Goal: Task Accomplishment & Management: Complete application form

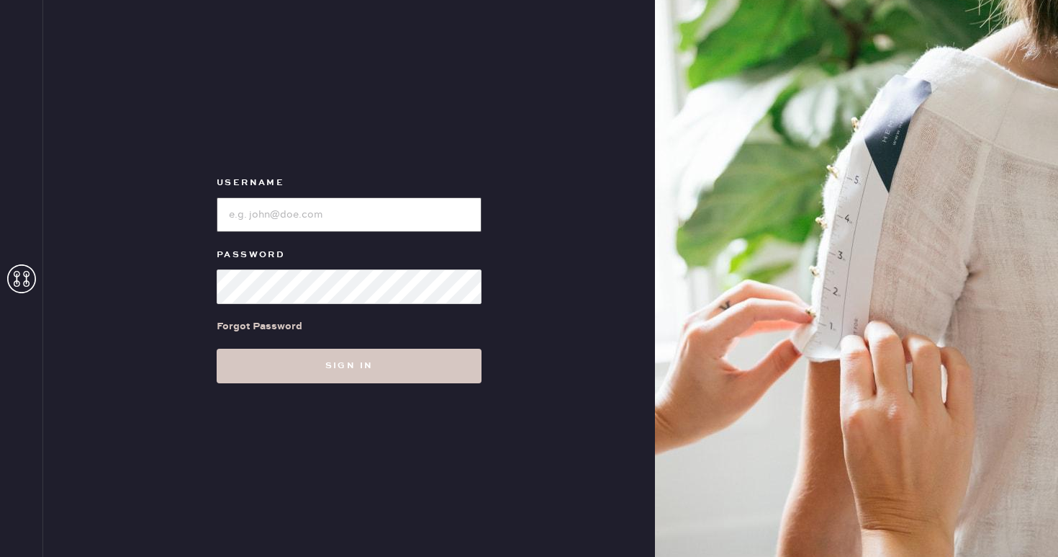
type input "reformationcharleston"
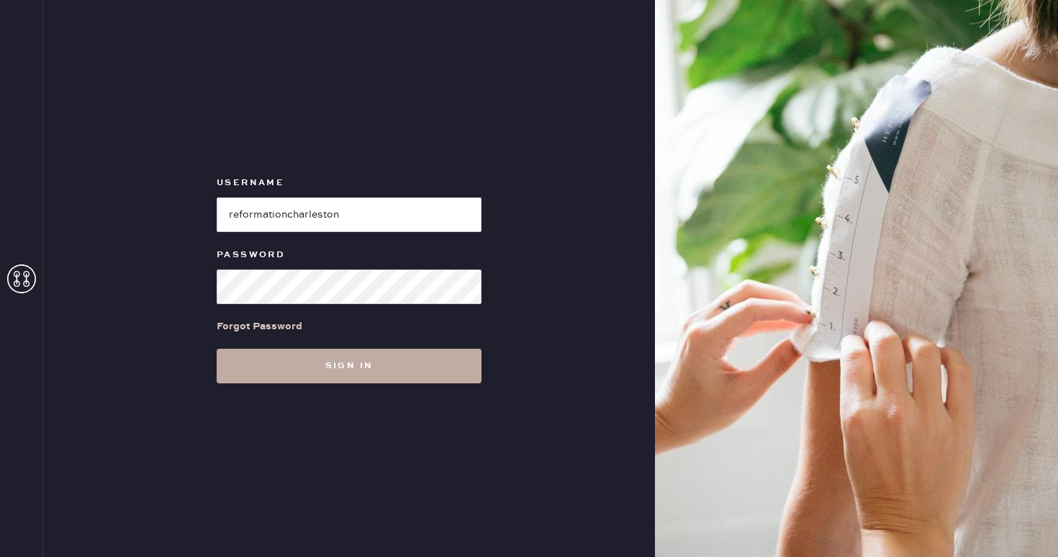
click at [343, 375] on button "Sign in" at bounding box center [349, 365] width 265 height 35
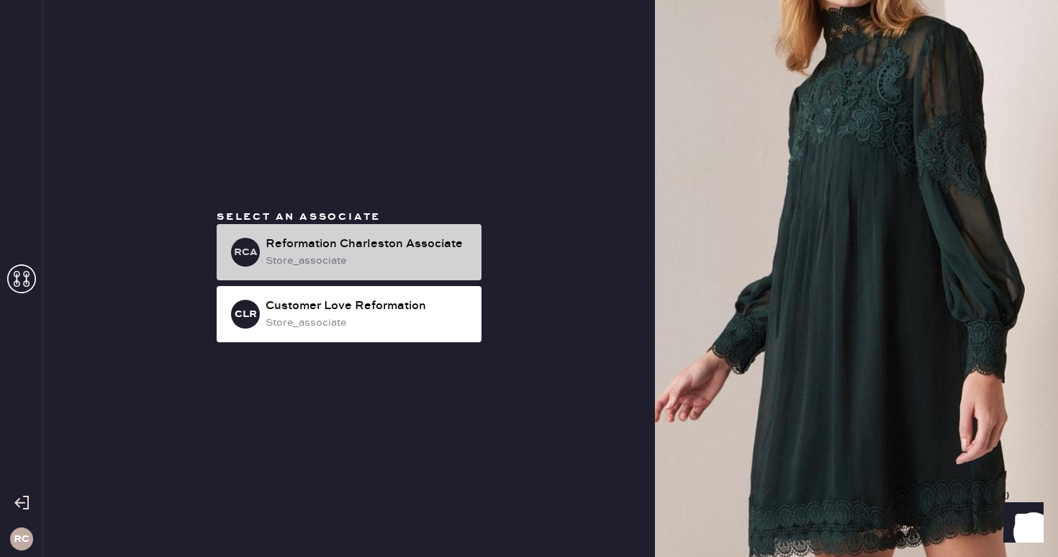
click at [377, 251] on div "Reformation Charleston Associate" at bounding box center [368, 243] width 204 height 17
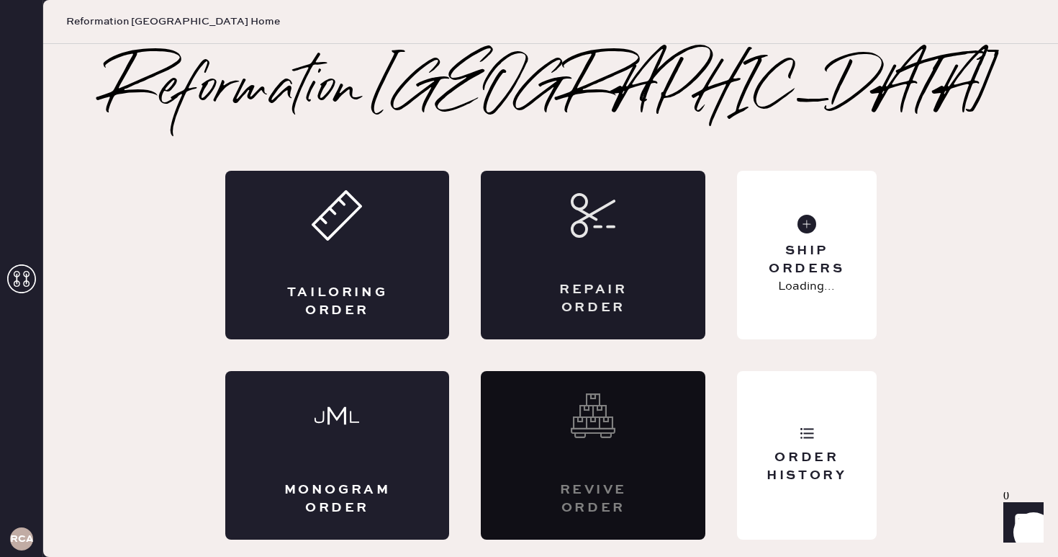
click at [654, 265] on div "Repair Order" at bounding box center [593, 255] width 225 height 168
click at [377, 248] on div "Tailoring Order" at bounding box center [337, 255] width 225 height 168
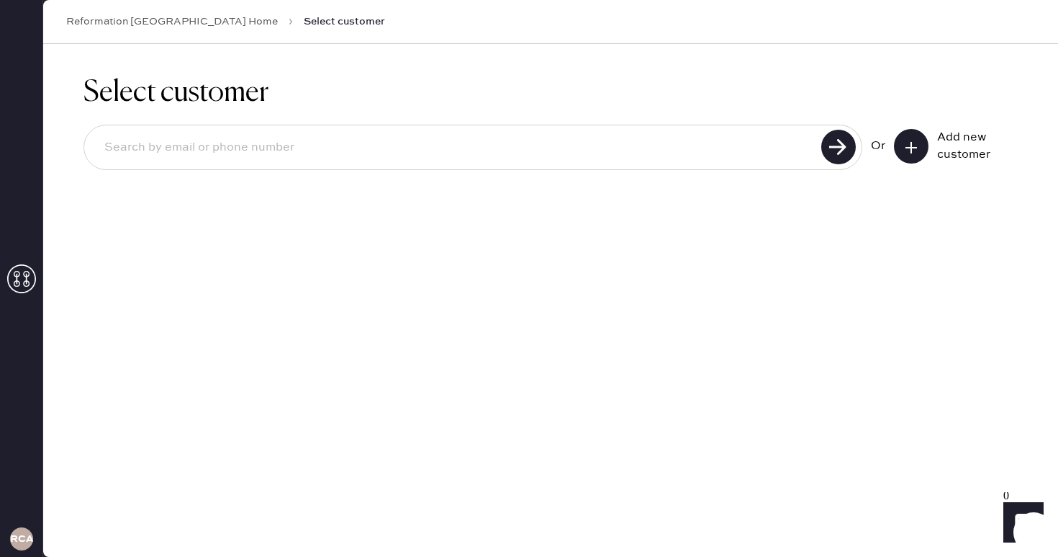
click at [915, 150] on icon at bounding box center [911, 147] width 14 height 14
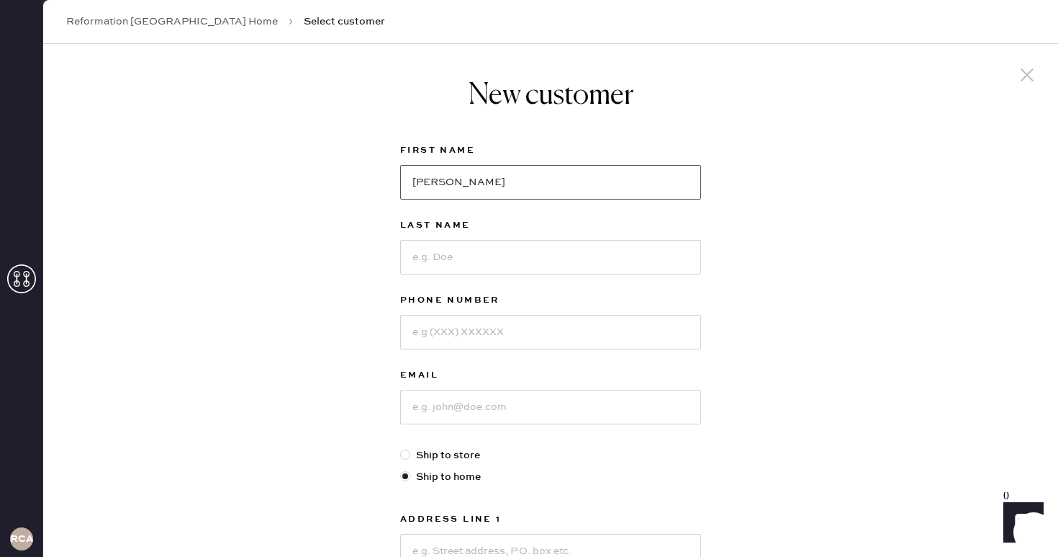
type input "[PERSON_NAME]"
type input "h"
type input "[PERSON_NAME]"
click at [419, 183] on input "[PERSON_NAME]" at bounding box center [550, 182] width 301 height 35
type input "[PERSON_NAME]"
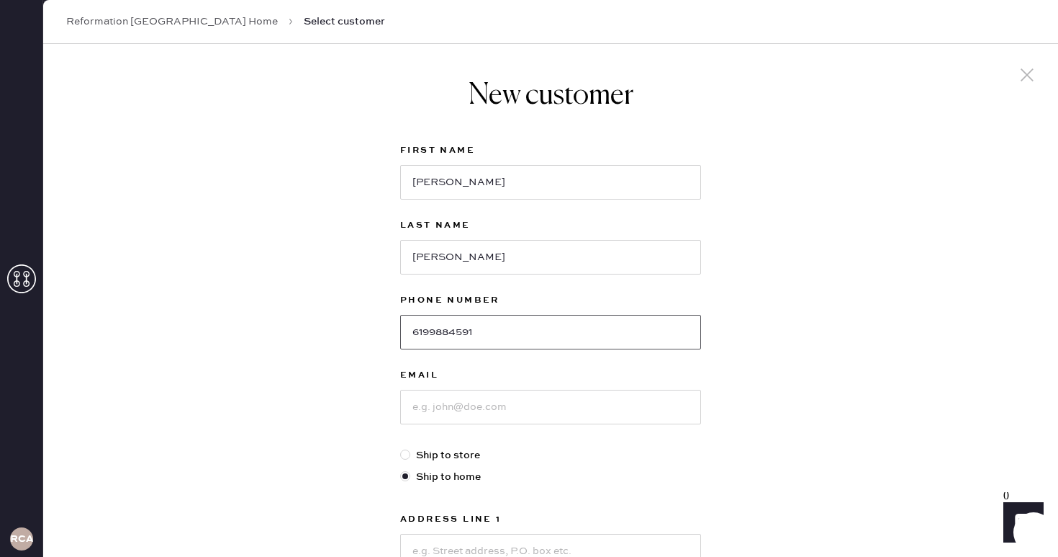
click at [524, 325] on input "6199884591" at bounding box center [550, 332] width 301 height 35
type input "6199884599"
click at [480, 407] on input at bounding box center [550, 406] width 301 height 35
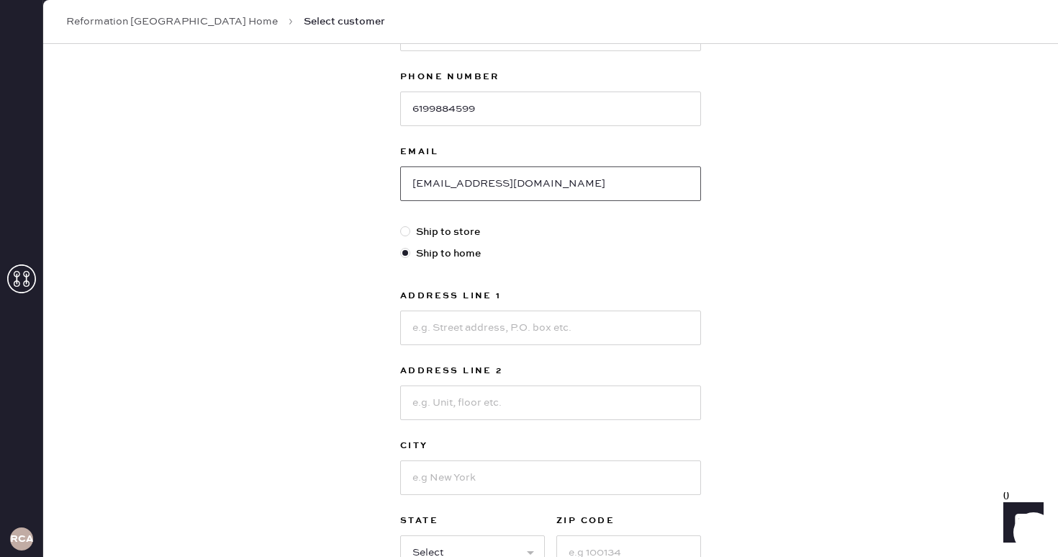
scroll to position [251, 0]
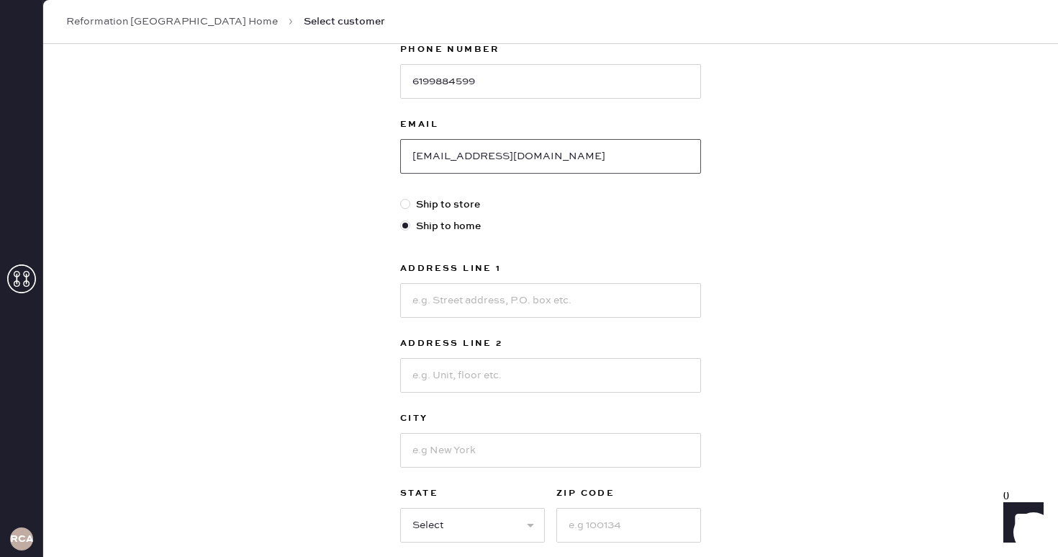
type input "[EMAIL_ADDRESS][DOMAIN_NAME]"
type input "[STREET_ADDRESS]"
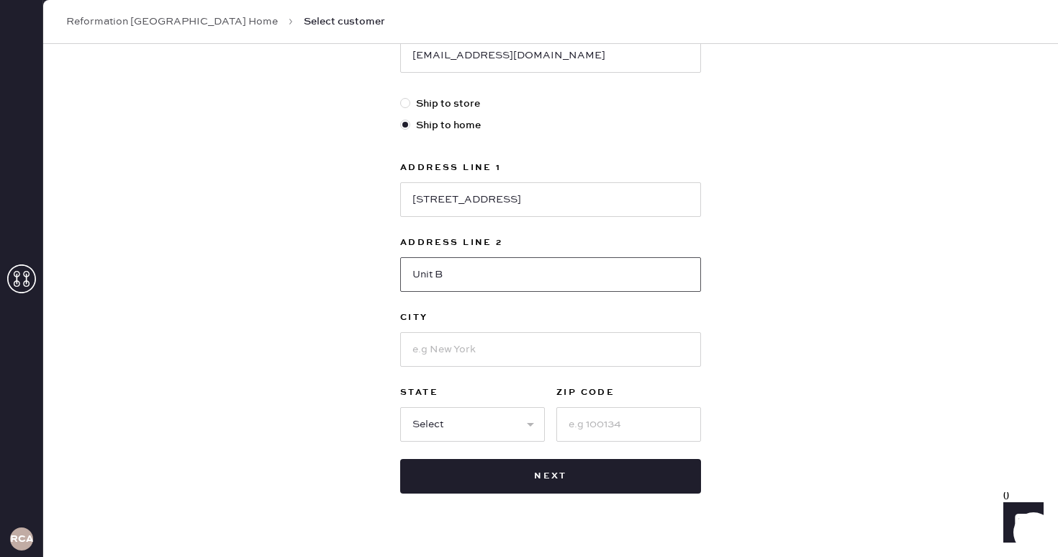
scroll to position [353, 0]
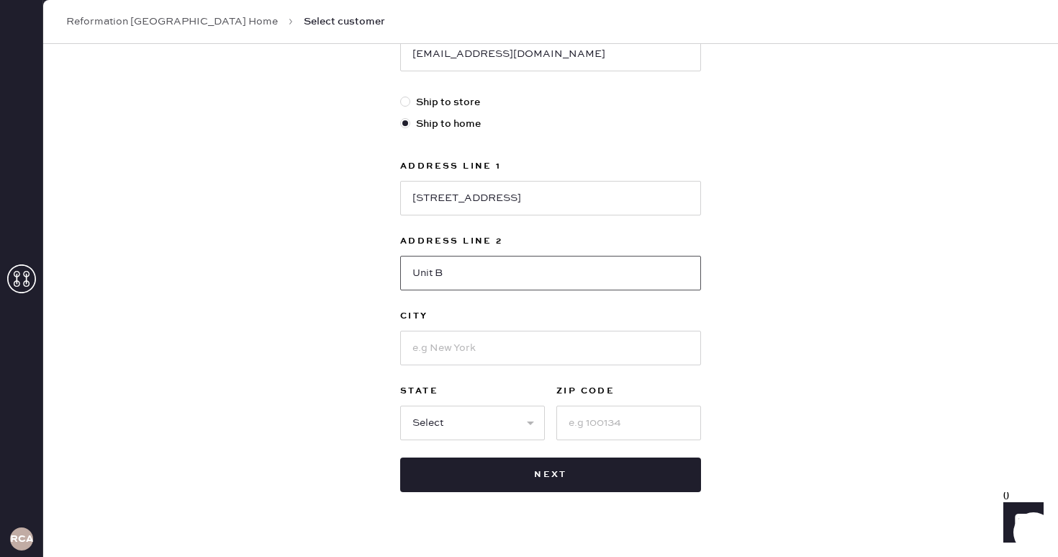
type input "Unit B"
type input "[GEOGRAPHIC_DATA]"
select select "SC"
type input "29403"
click at [733, 368] on div "New customer First Name [PERSON_NAME] Last Name [PERSON_NAME] Phone Number [PHO…" at bounding box center [550, 137] width 1015 height 893
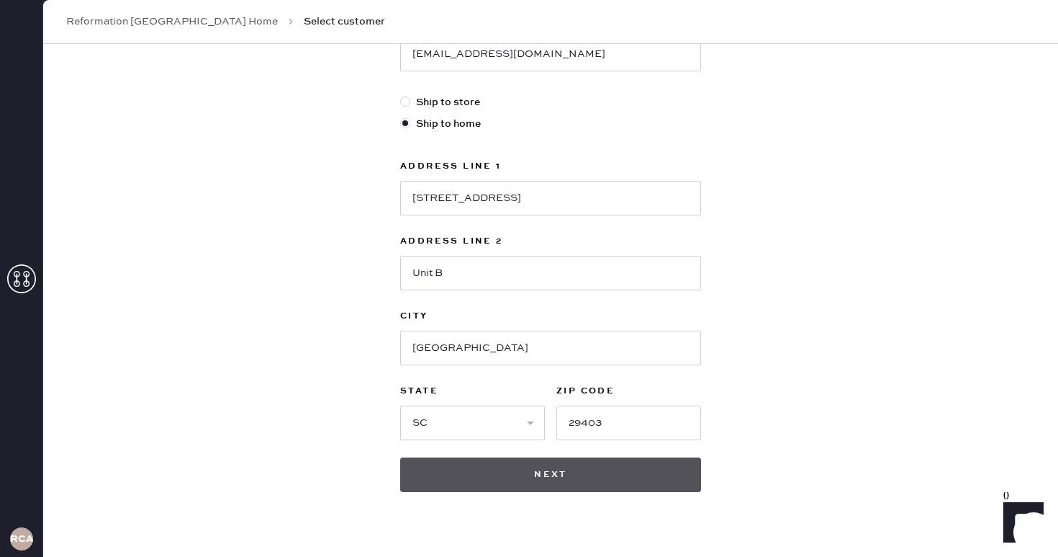
click at [608, 474] on button "Next" at bounding box center [550, 474] width 301 height 35
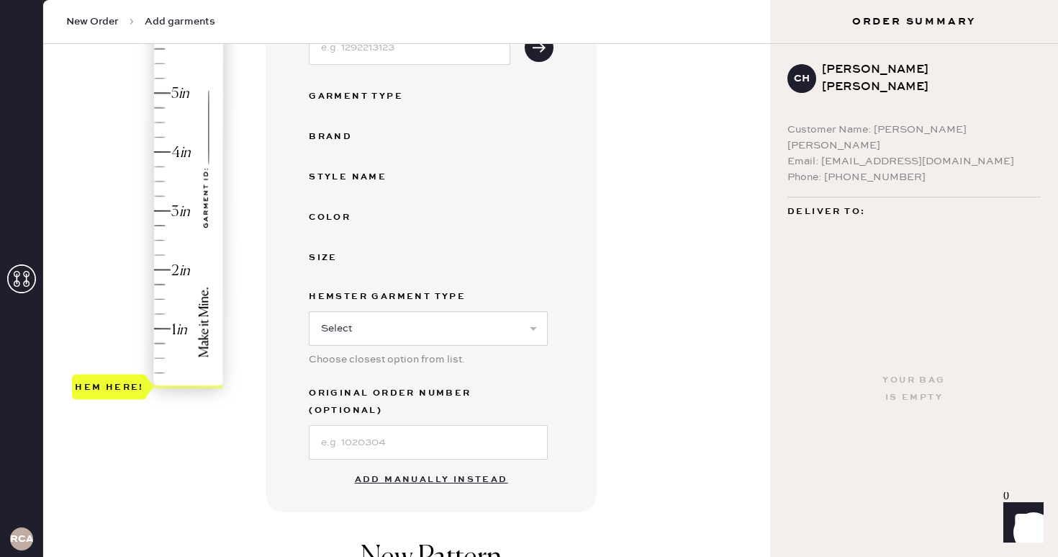
scroll to position [244, 0]
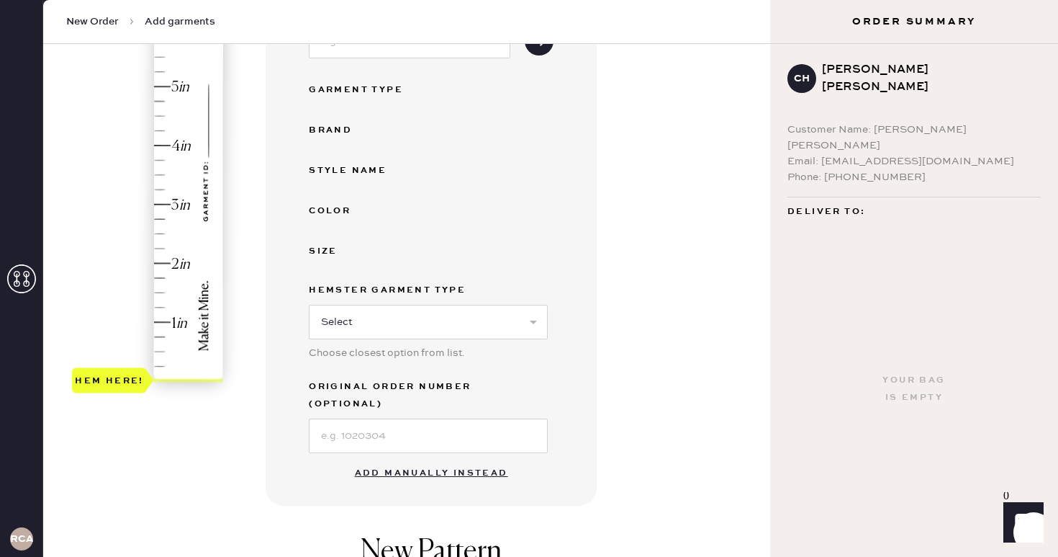
click at [416, 459] on button "Add manually instead" at bounding box center [431, 473] width 171 height 29
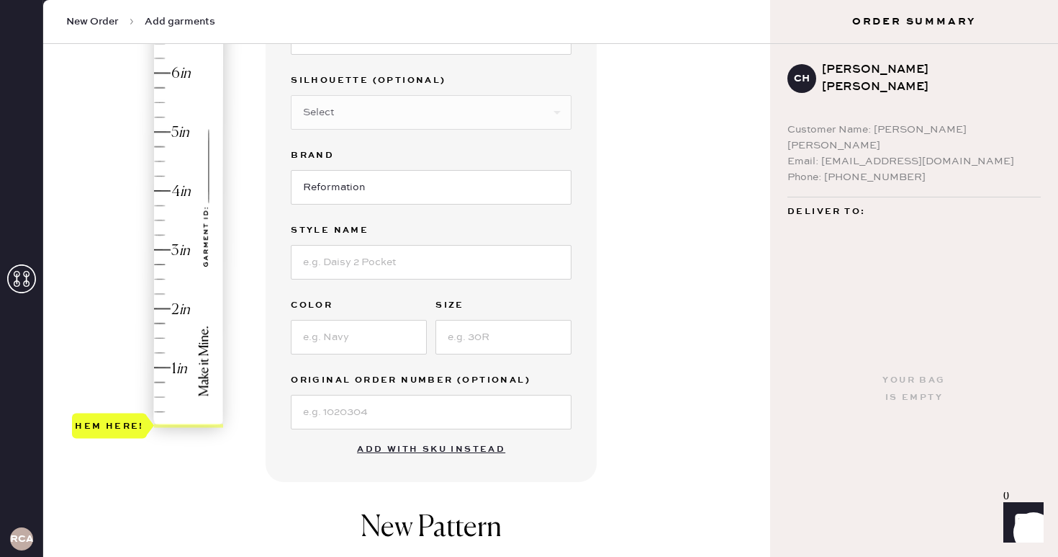
scroll to position [197, 0]
click at [675, 136] on div "Garment details Garment Type Select Basic Skirt Jeans Leggings Pants Shorts Bas…" at bounding box center [512, 285] width 493 height 678
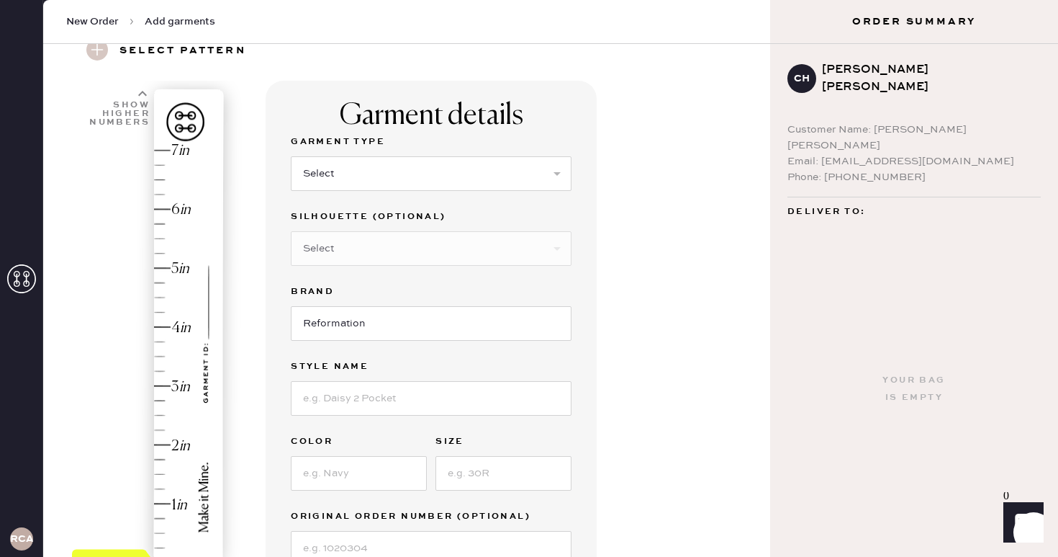
scroll to position [51, 0]
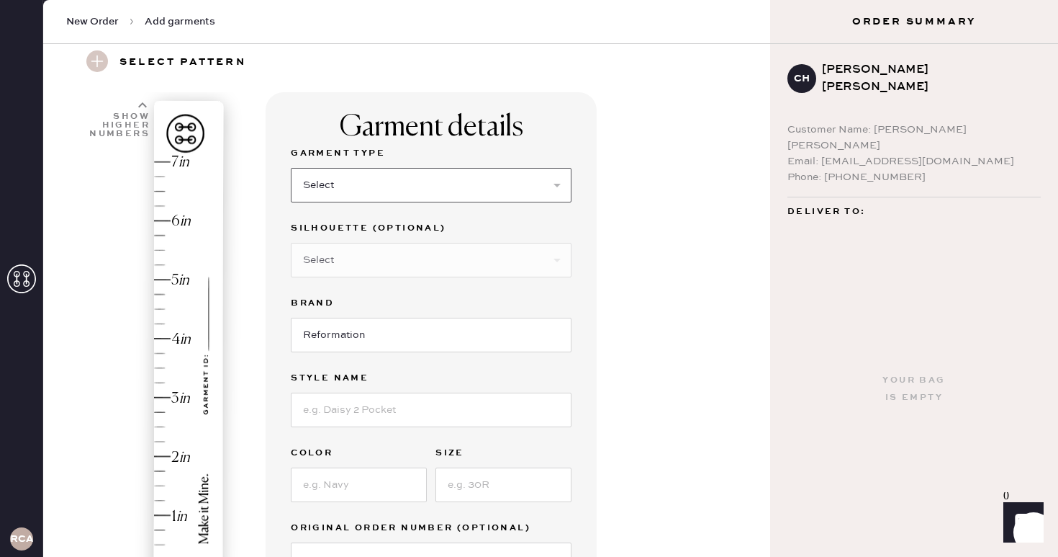
select select "13"
select select "19"
click at [342, 414] on input at bounding box center [431, 409] width 281 height 35
type input "[PERSON_NAME] Two Piece"
click at [372, 490] on input at bounding box center [359, 484] width 136 height 35
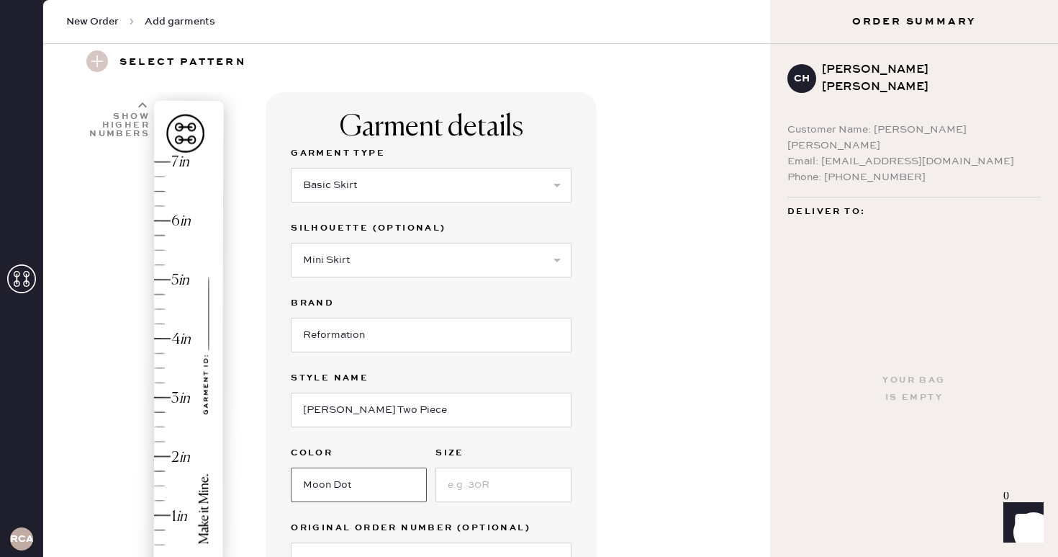
scroll to position [0, 0]
type input "Moon Dot"
click at [485, 482] on input at bounding box center [504, 484] width 136 height 35
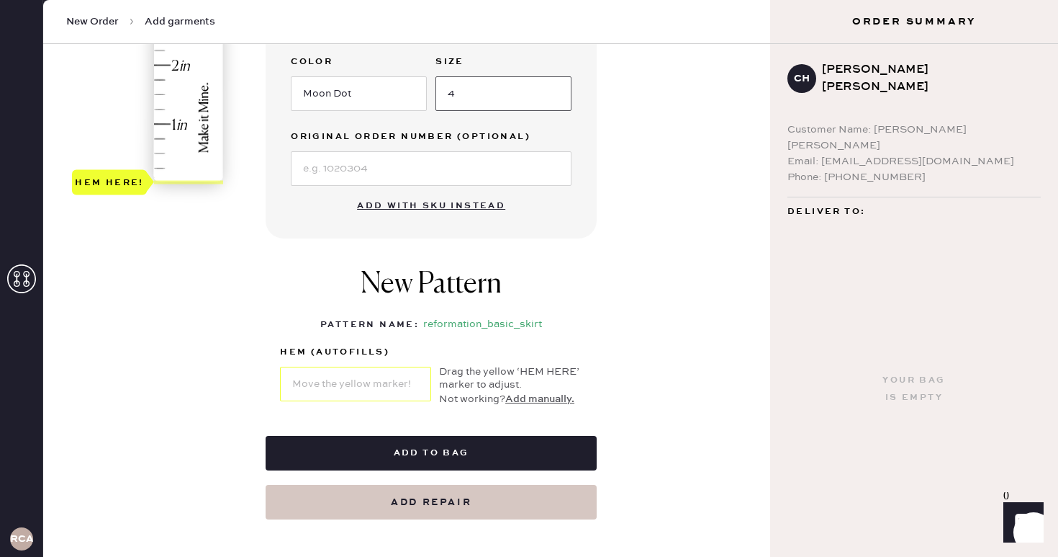
scroll to position [387, 0]
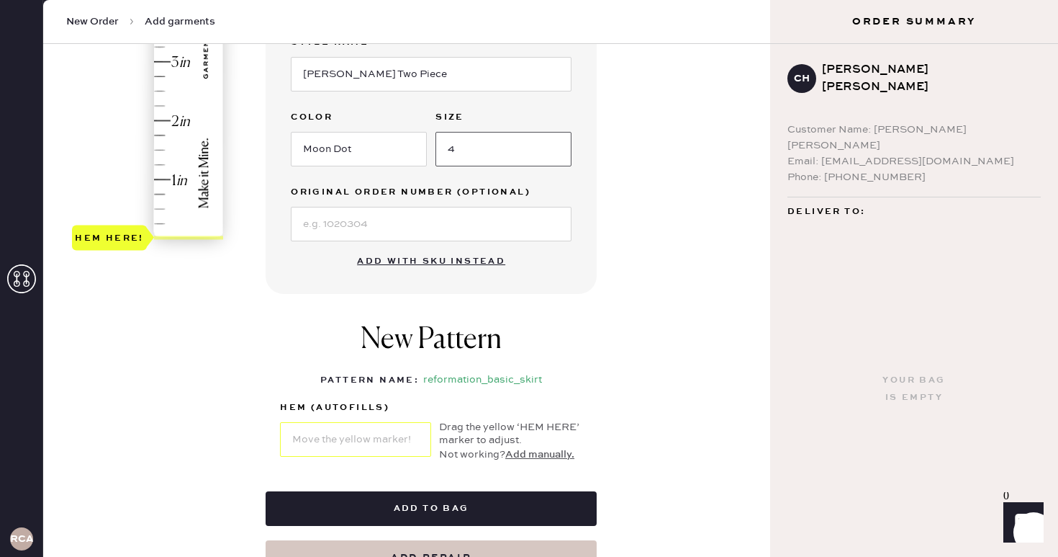
type input "4"
type input "1"
click at [166, 181] on div "Hem here!" at bounding box center [148, 32] width 153 height 425
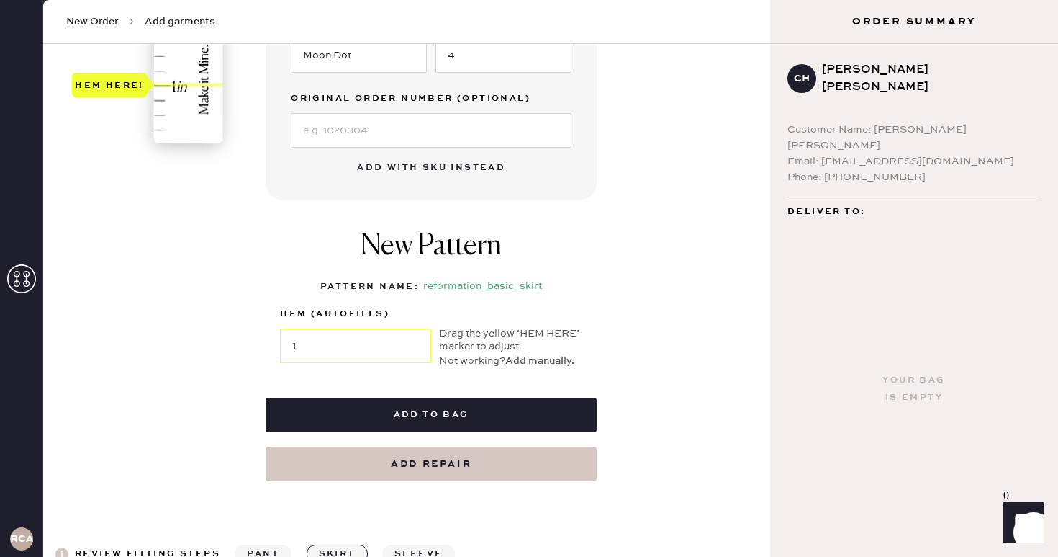
scroll to position [510, 0]
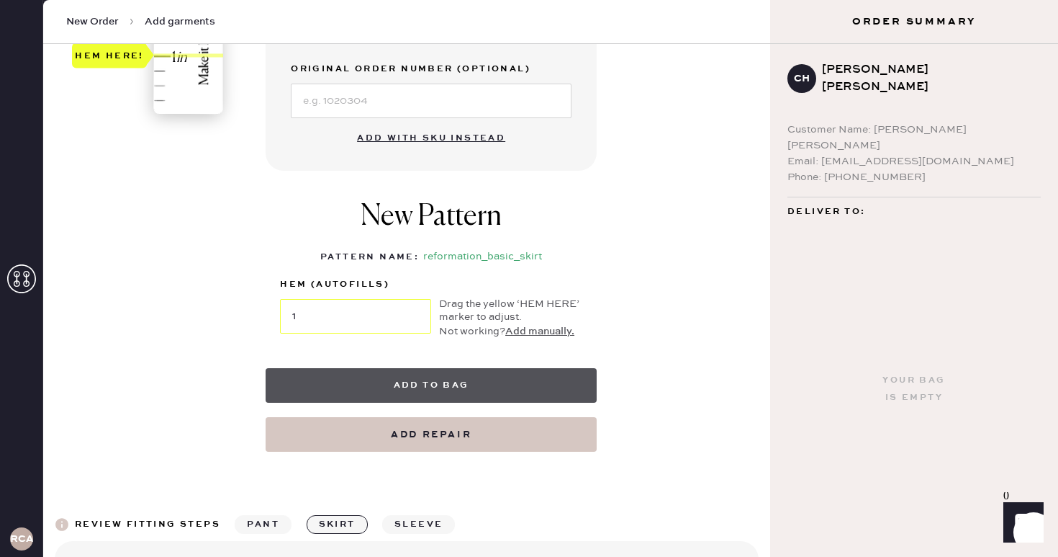
click at [405, 386] on button "Add to bag" at bounding box center [431, 385] width 331 height 35
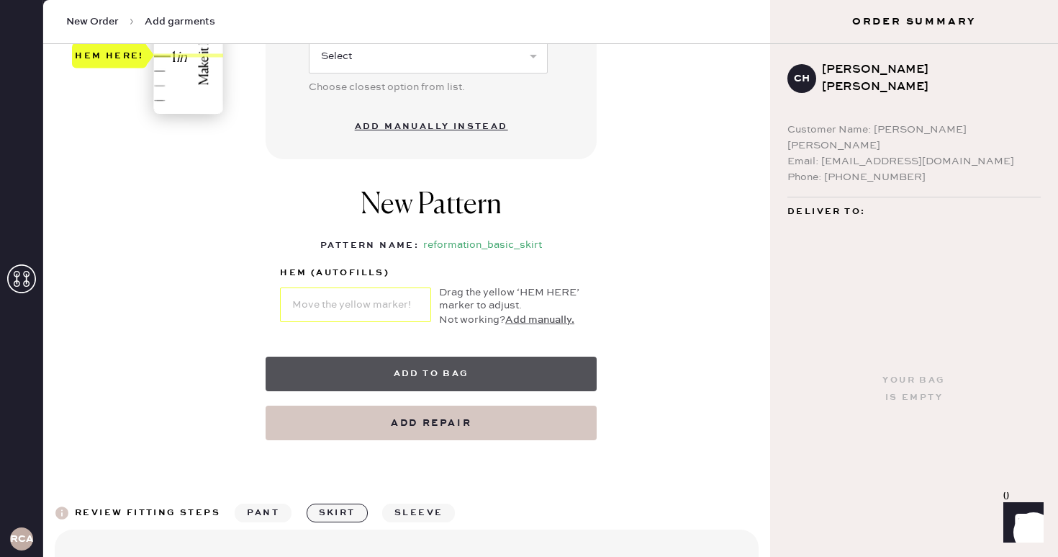
select select "13"
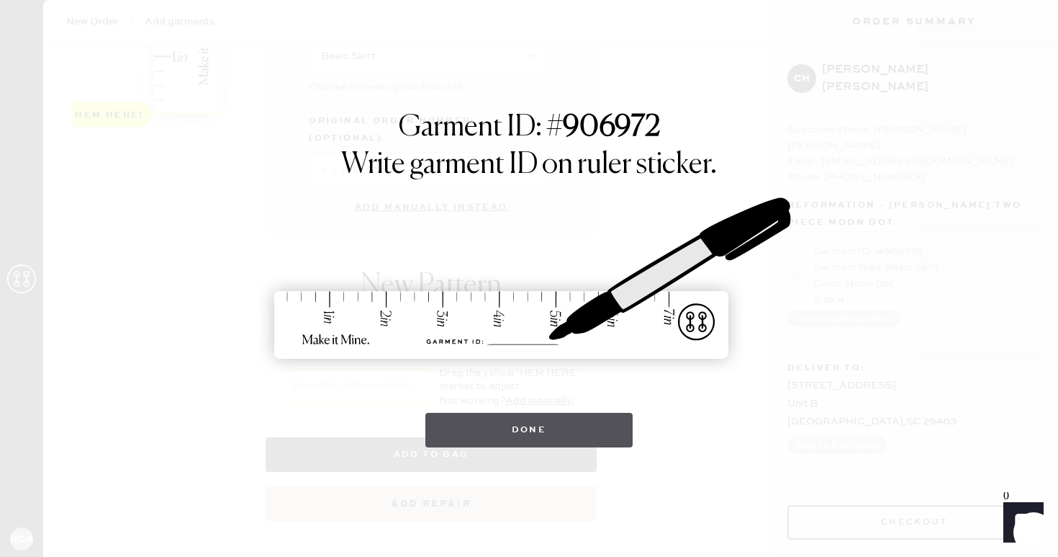
click at [541, 435] on button "Done" at bounding box center [529, 430] width 208 height 35
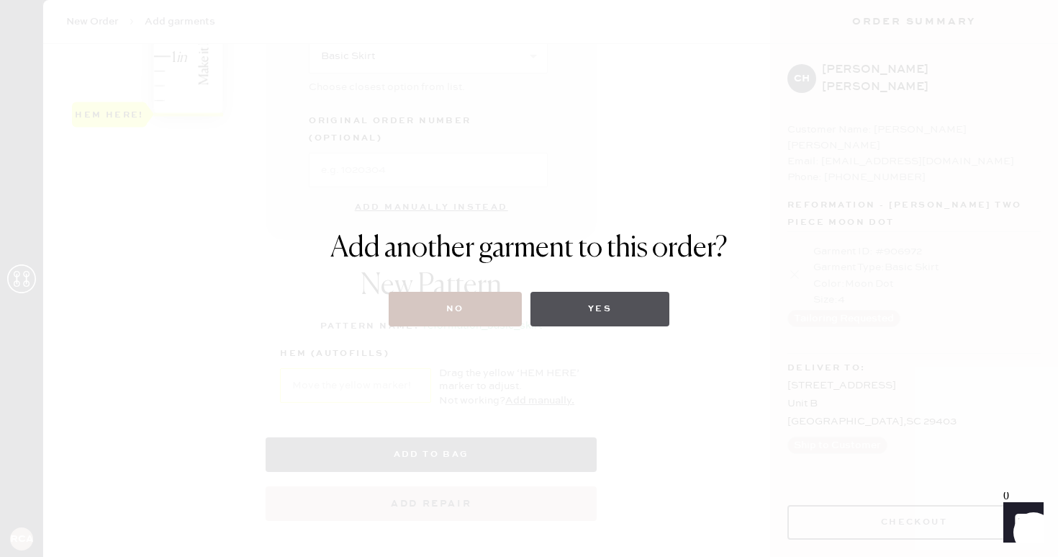
click at [589, 307] on button "Yes" at bounding box center [600, 309] width 139 height 35
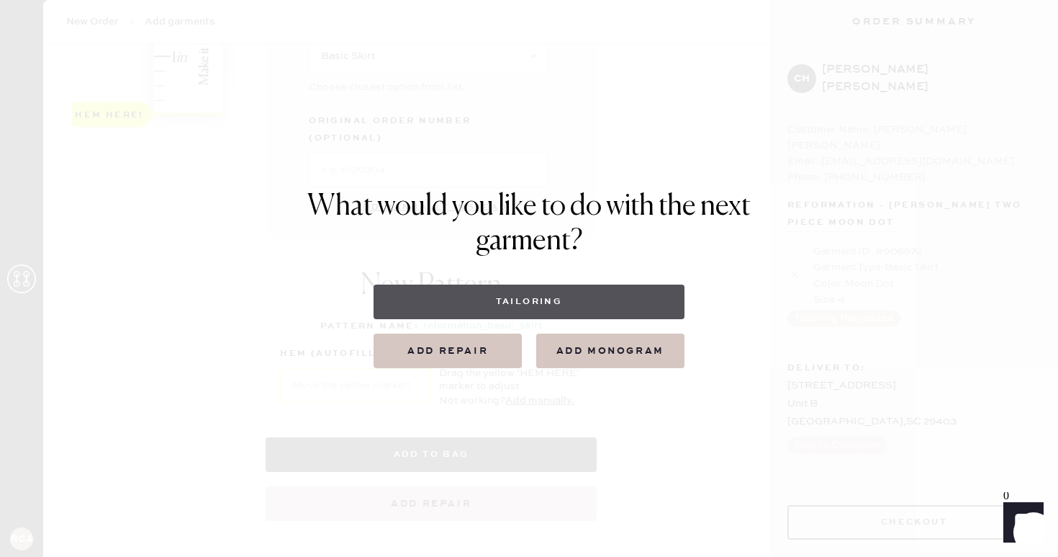
click at [539, 295] on button "Tailoring" at bounding box center [529, 301] width 310 height 35
select select
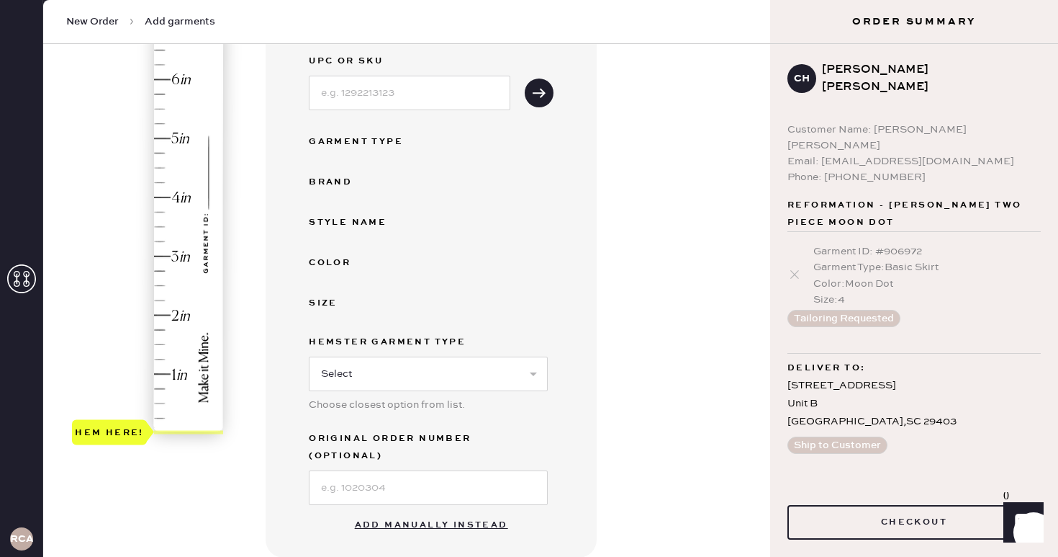
scroll to position [266, 0]
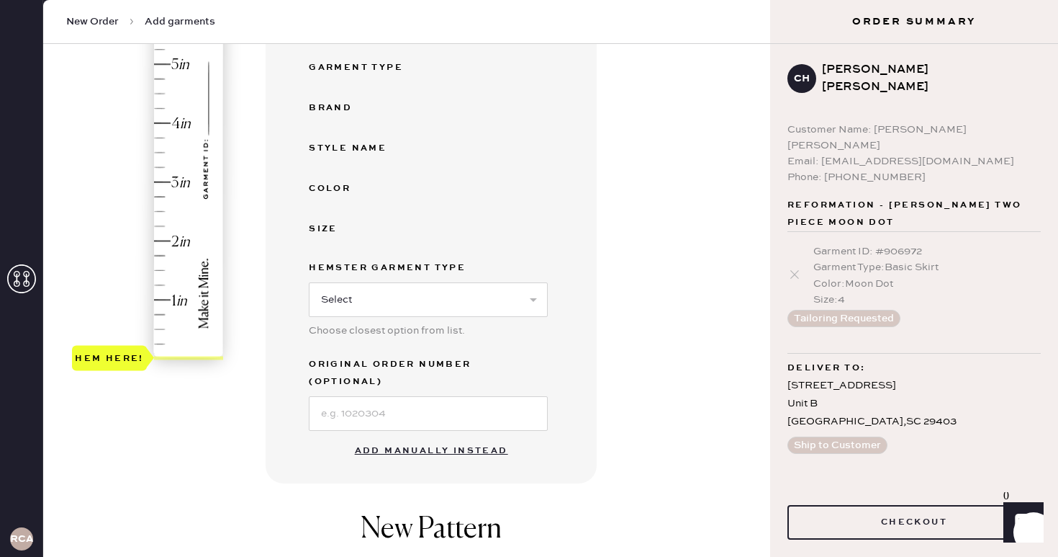
click at [422, 436] on button "Add manually instead" at bounding box center [431, 450] width 171 height 29
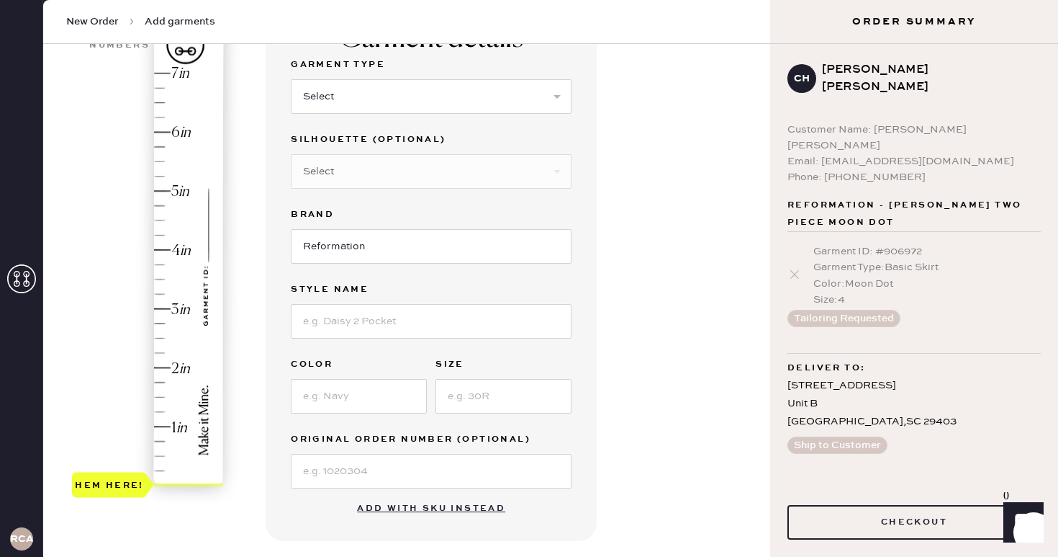
scroll to position [139, 0]
select select "7"
select select "31"
click at [356, 320] on input at bounding box center [431, 322] width 281 height 35
type input "[PERSON_NAME]"
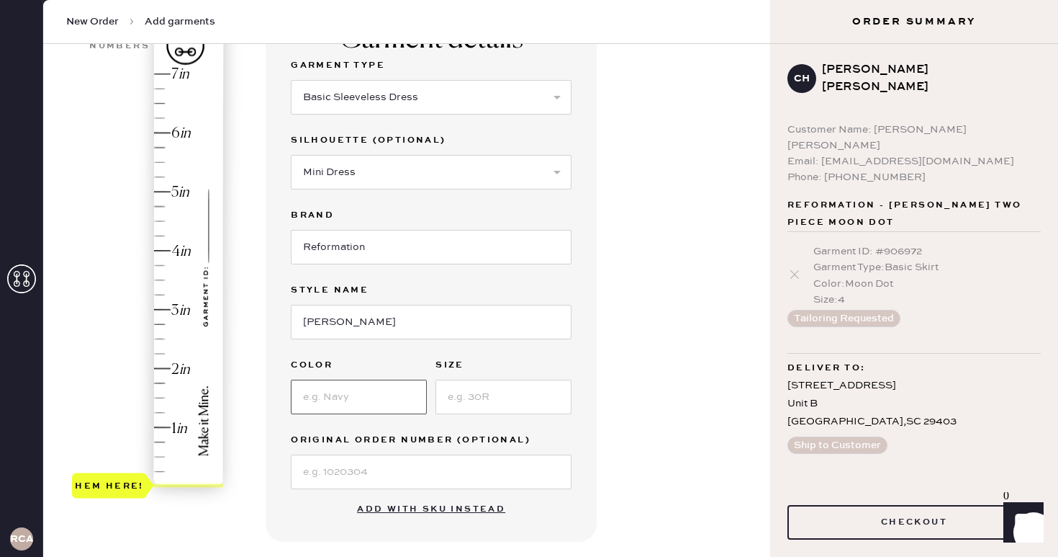
click at [320, 408] on input at bounding box center [359, 396] width 136 height 35
type input "[PERSON_NAME]"
click at [470, 402] on input at bounding box center [504, 396] width 136 height 35
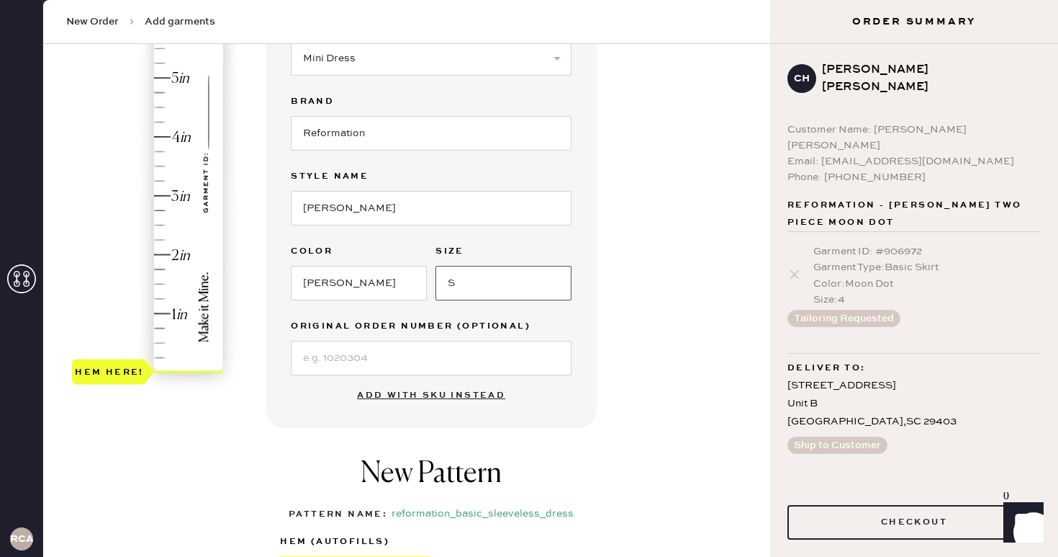
scroll to position [380, 0]
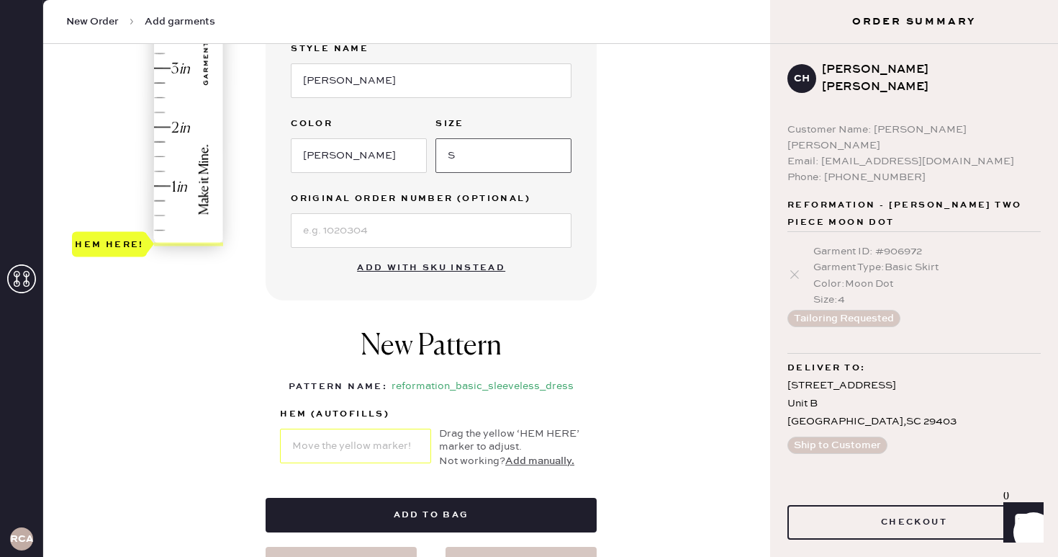
type input "S"
type input "1"
click at [166, 187] on div "Hem here!" at bounding box center [148, 38] width 153 height 425
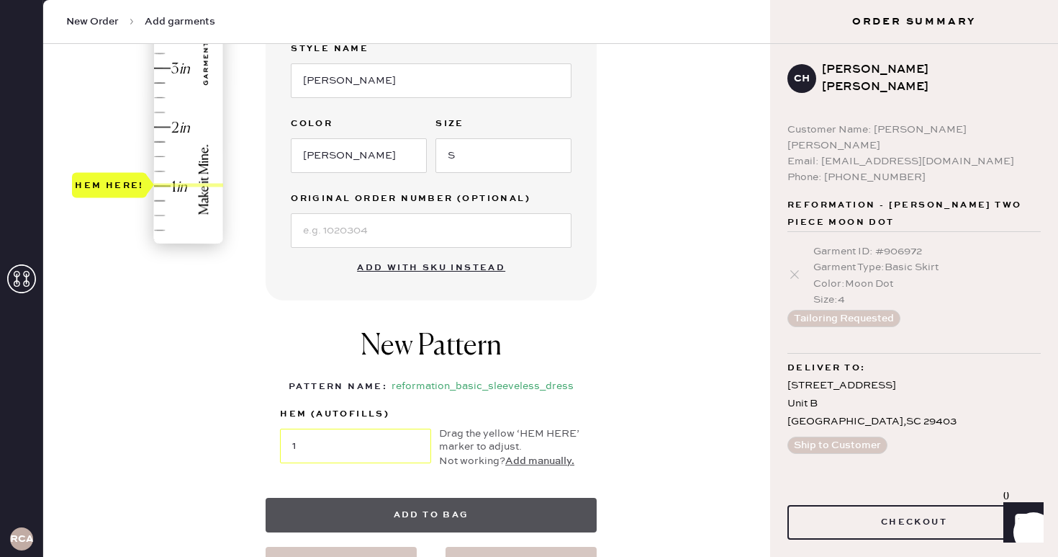
click at [448, 518] on button "Add to bag" at bounding box center [431, 514] width 331 height 35
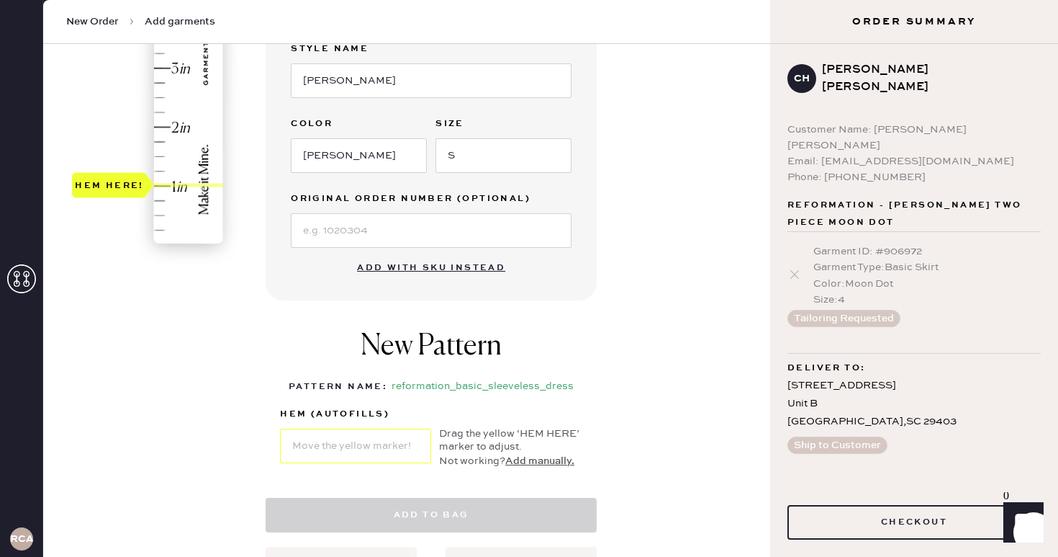
select select "7"
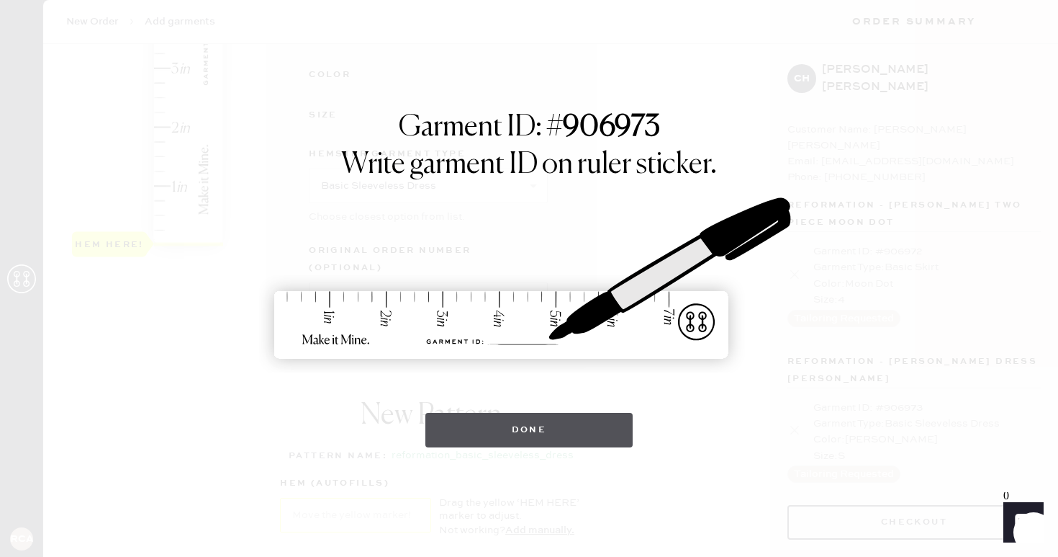
click at [554, 420] on button "Done" at bounding box center [529, 430] width 208 height 35
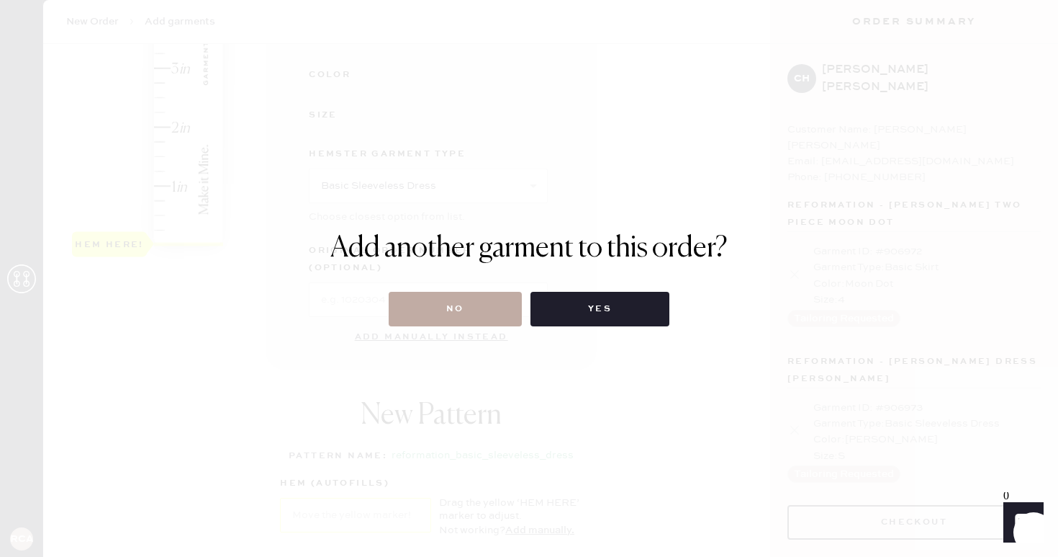
click at [486, 308] on button "No" at bounding box center [455, 309] width 133 height 35
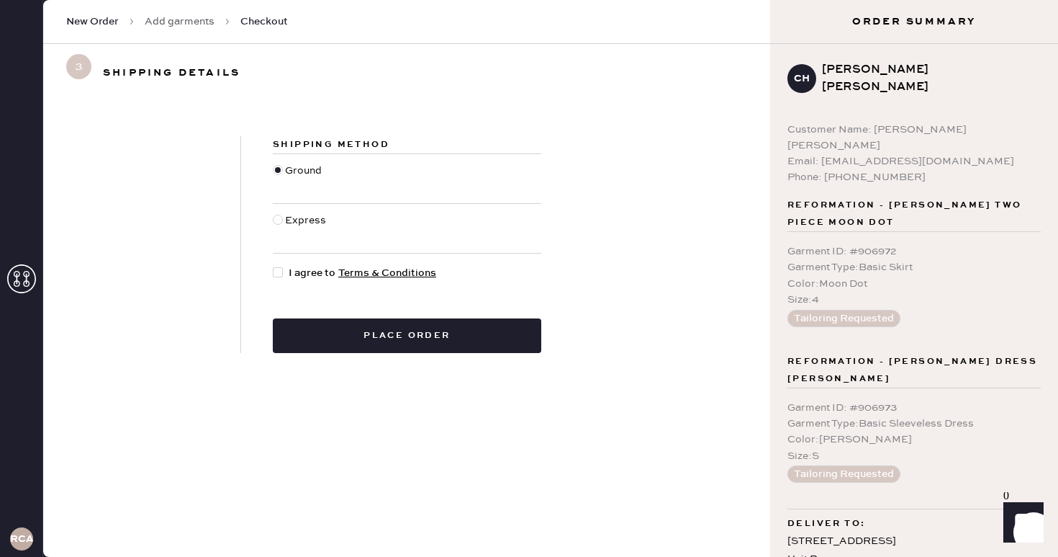
click at [310, 270] on span "I agree to Terms & Conditions" at bounding box center [363, 273] width 148 height 16
click at [274, 266] on input "I agree to Terms & Conditions" at bounding box center [273, 265] width 1 height 1
checkbox input "true"
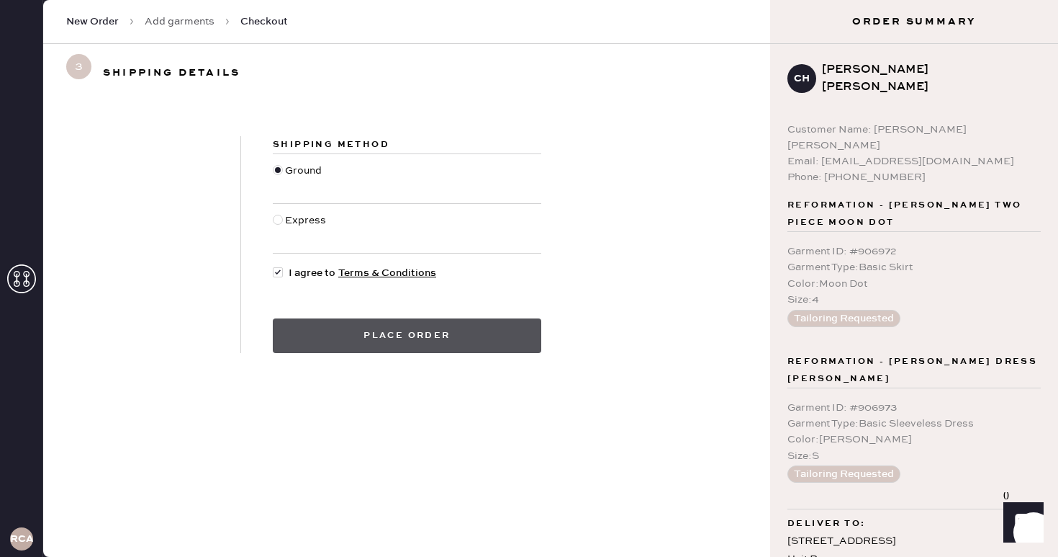
click at [405, 333] on button "Place order" at bounding box center [407, 335] width 269 height 35
